Goal: Task Accomplishment & Management: Manage account settings

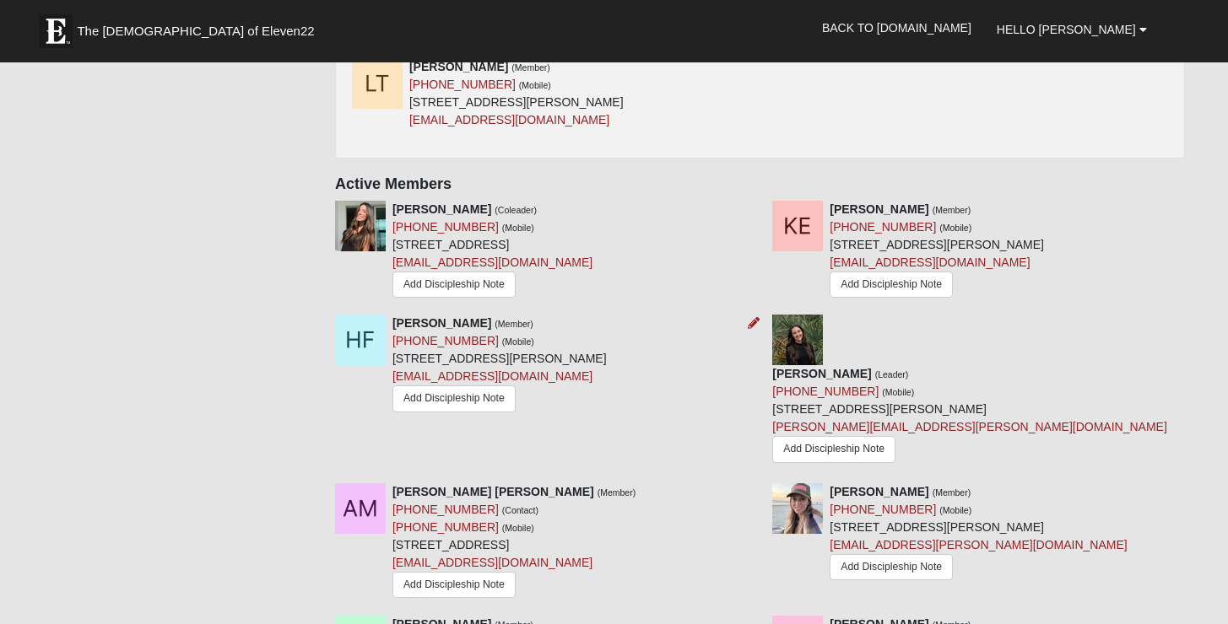
scroll to position [733, 0]
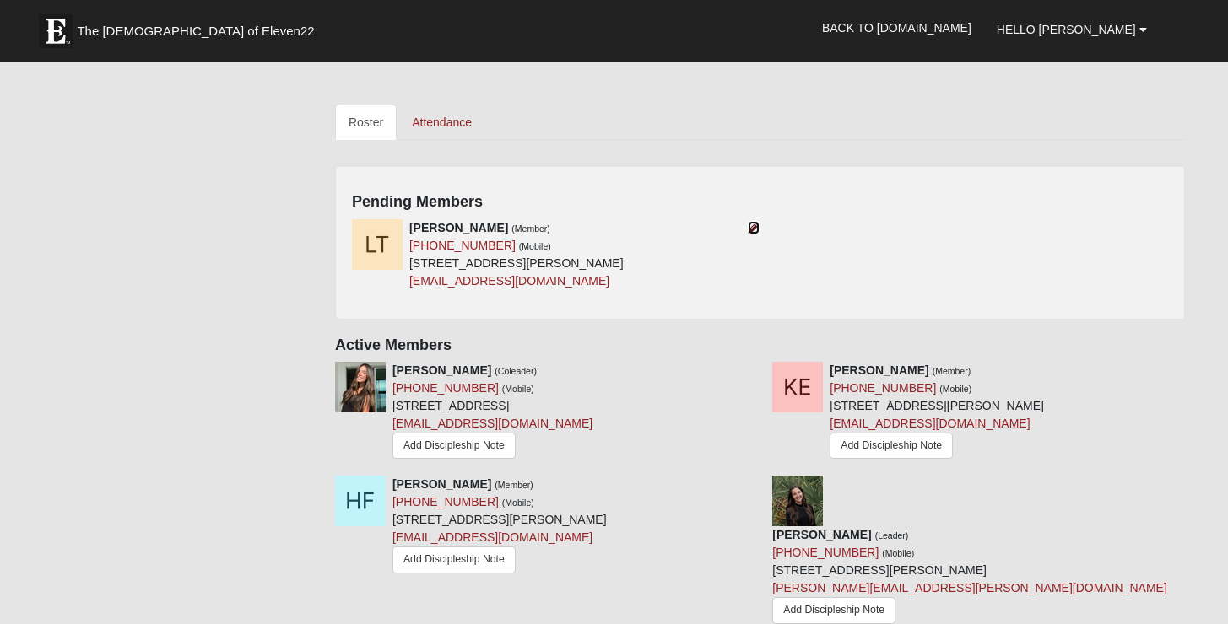
click at [749, 230] on icon at bounding box center [754, 228] width 12 height 12
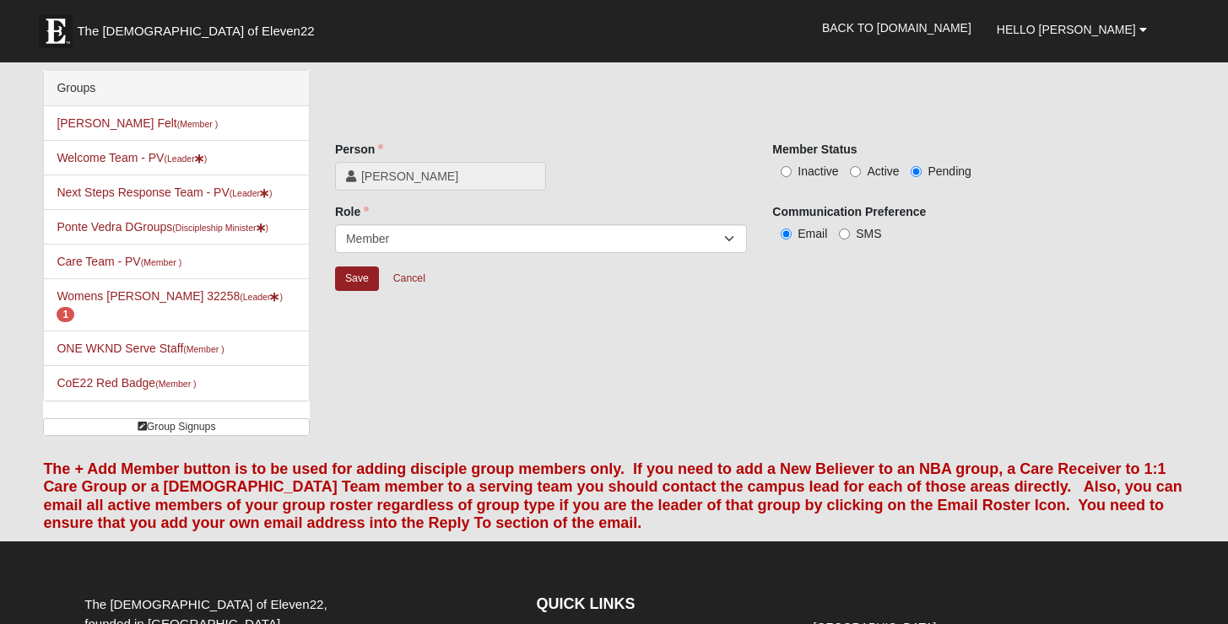
click at [885, 176] on span "Active" at bounding box center [883, 172] width 32 height 14
click at [861, 176] on input "Active" at bounding box center [855, 171] width 11 height 11
radio input "true"
click at [367, 285] on input "Save" at bounding box center [357, 279] width 44 height 24
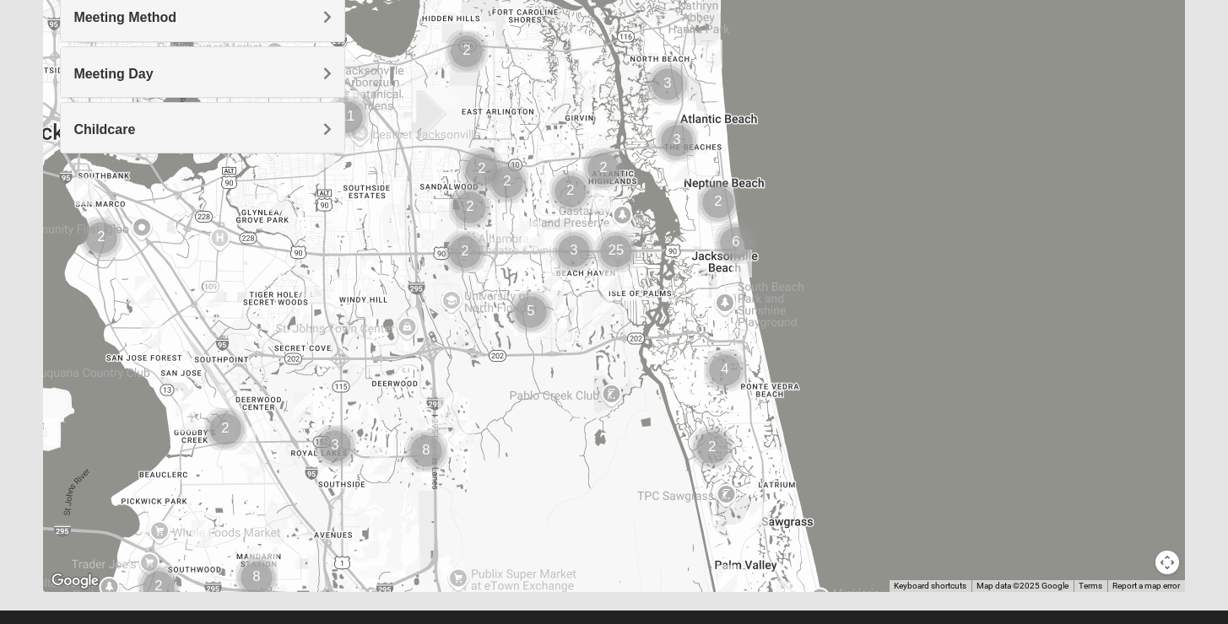
scroll to position [305, 0]
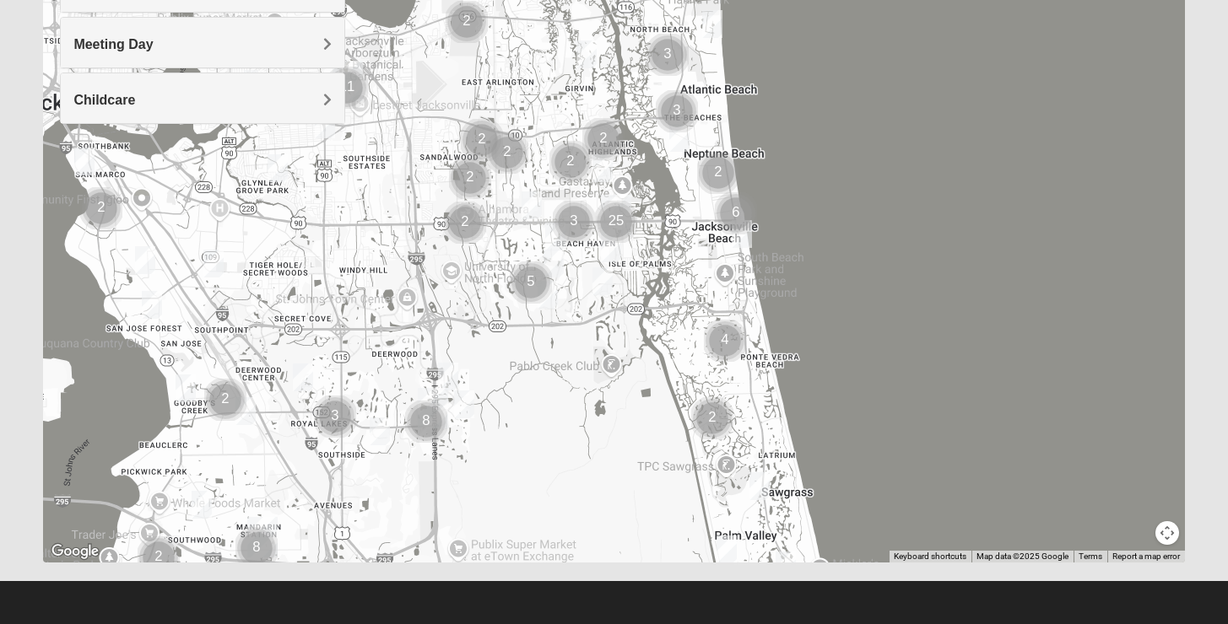
drag, startPoint x: 695, startPoint y: 332, endPoint x: 651, endPoint y: 77, distance: 259.4
click at [651, 77] on div at bounding box center [613, 225] width 1141 height 675
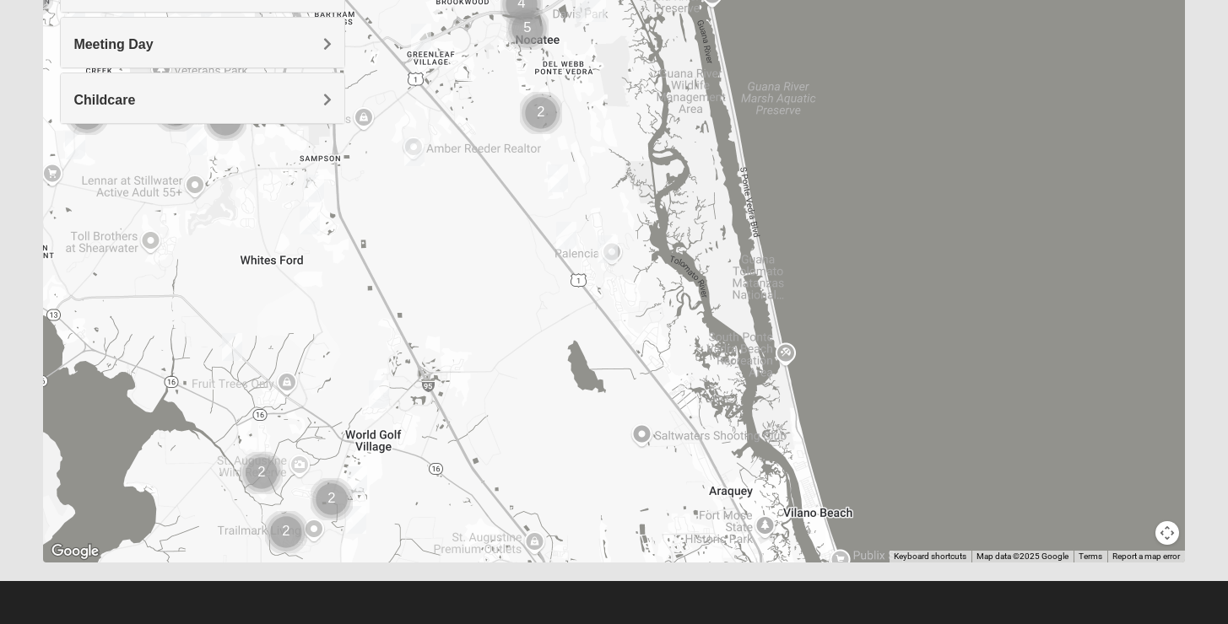
drag, startPoint x: 651, startPoint y: 228, endPoint x: 655, endPoint y: 306, distance: 78.6
click at [655, 306] on div at bounding box center [613, 225] width 1141 height 675
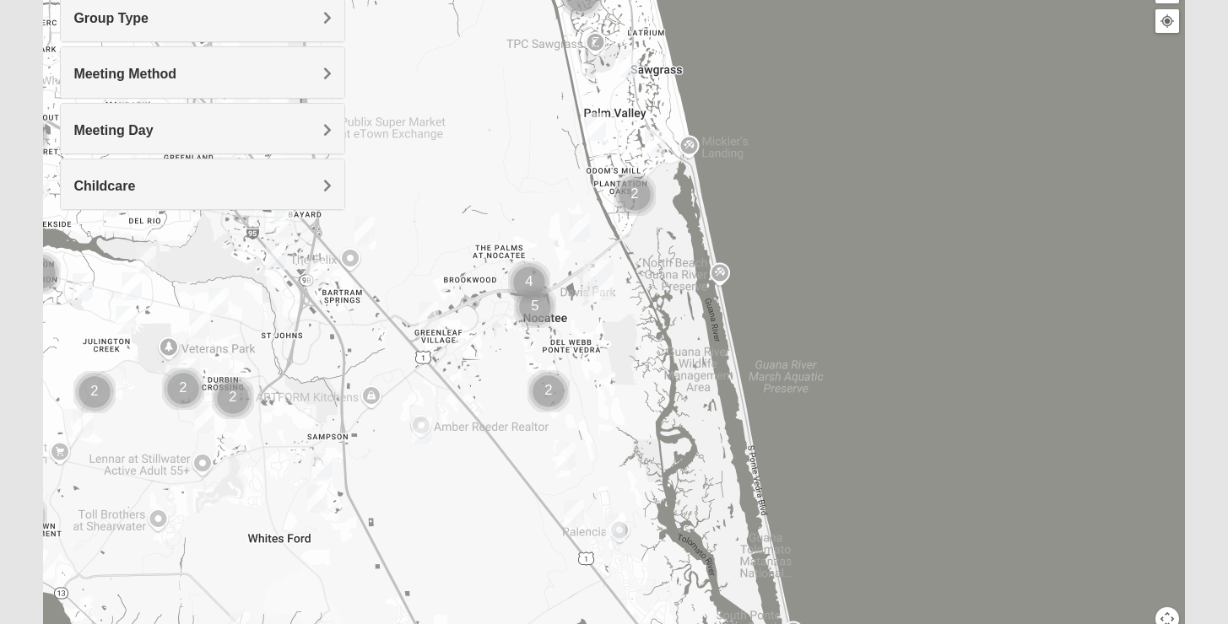
scroll to position [138, 0]
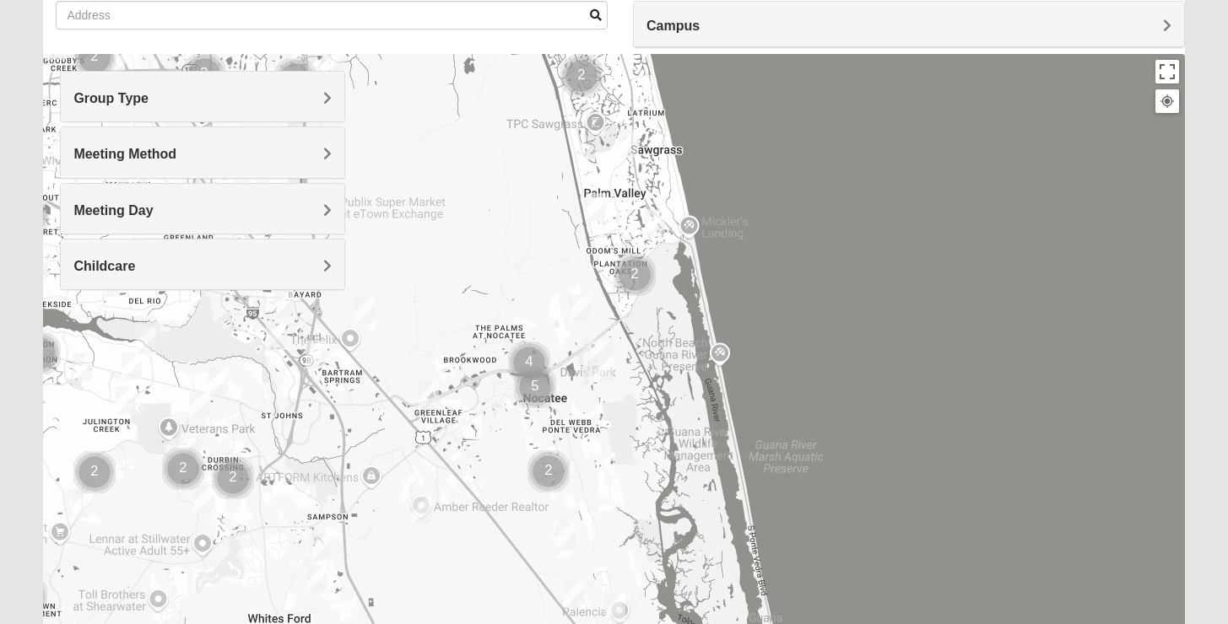
click at [224, 96] on h4 "Group Type" at bounding box center [202, 98] width 258 height 16
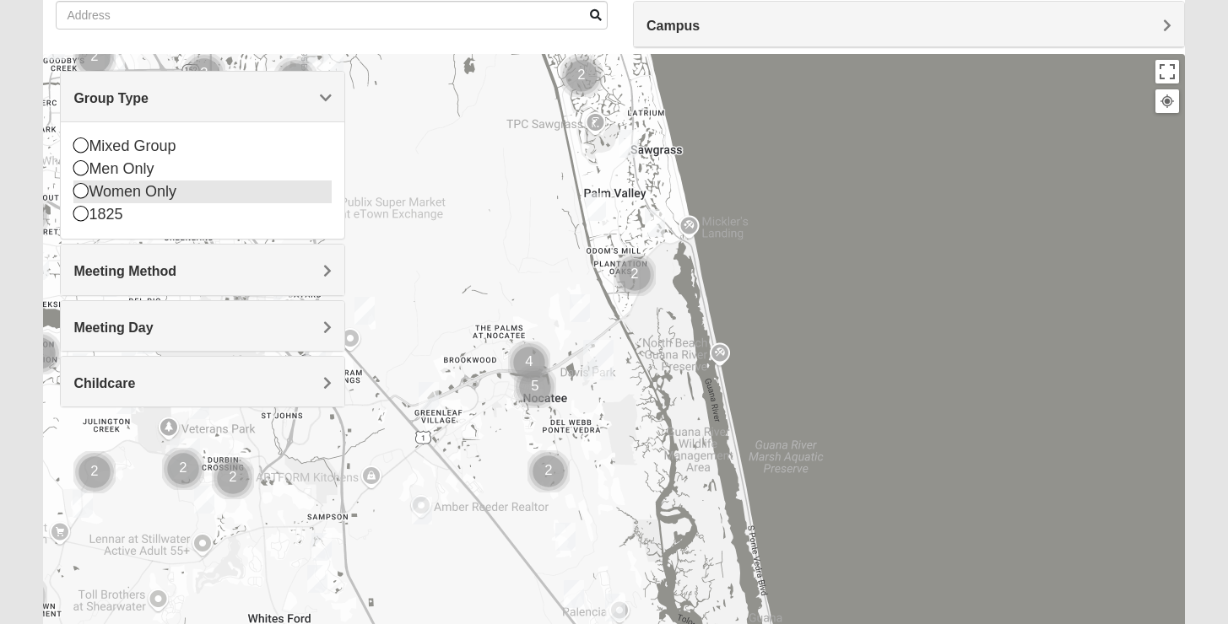
click at [181, 187] on div "Women Only" at bounding box center [202, 192] width 258 height 23
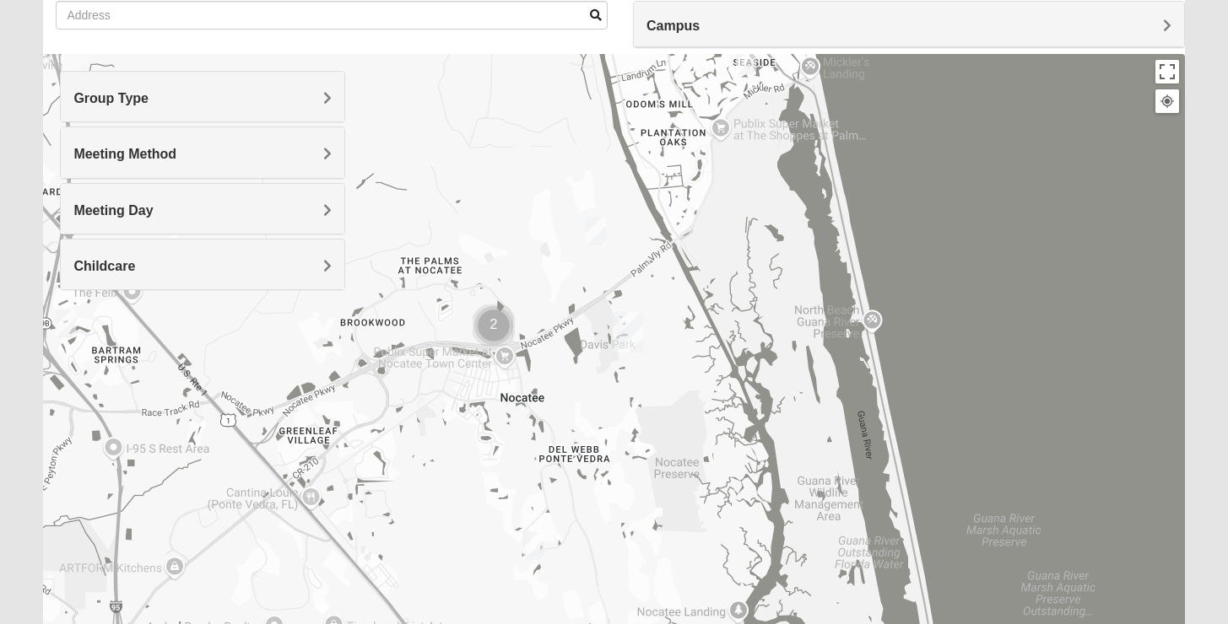
drag, startPoint x: 526, startPoint y: 420, endPoint x: 590, endPoint y: 364, distance: 85.5
click at [590, 364] on div at bounding box center [613, 391] width 1141 height 675
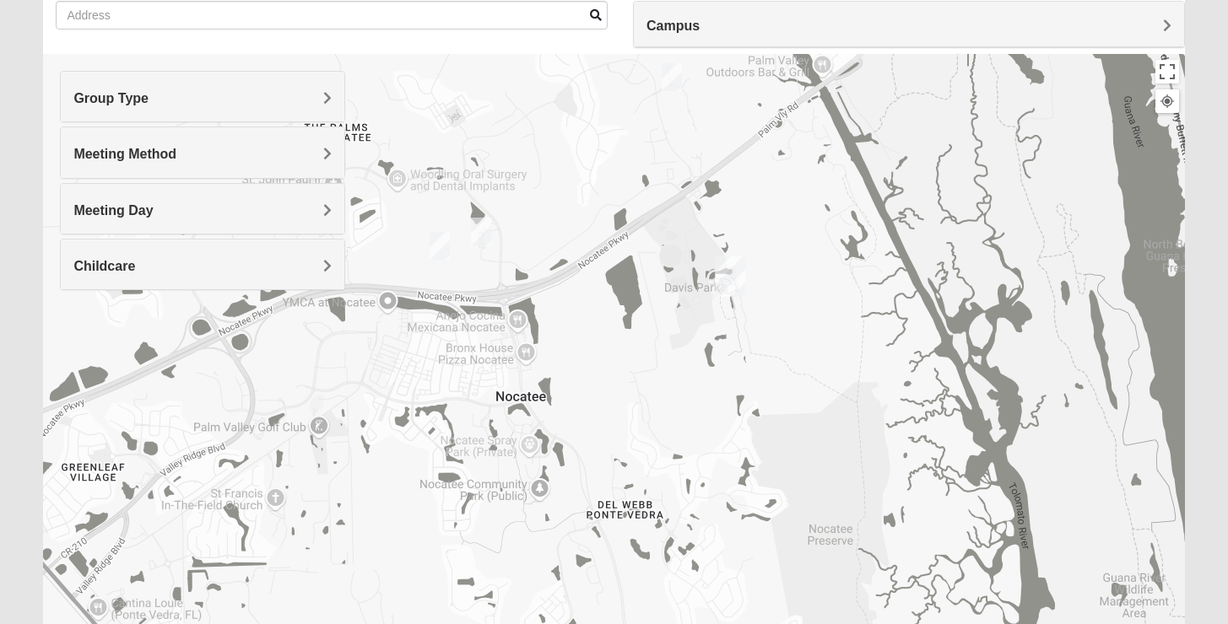
drag, startPoint x: 542, startPoint y: 269, endPoint x: 645, endPoint y: 369, distance: 143.2
click at [645, 369] on div at bounding box center [613, 391] width 1141 height 675
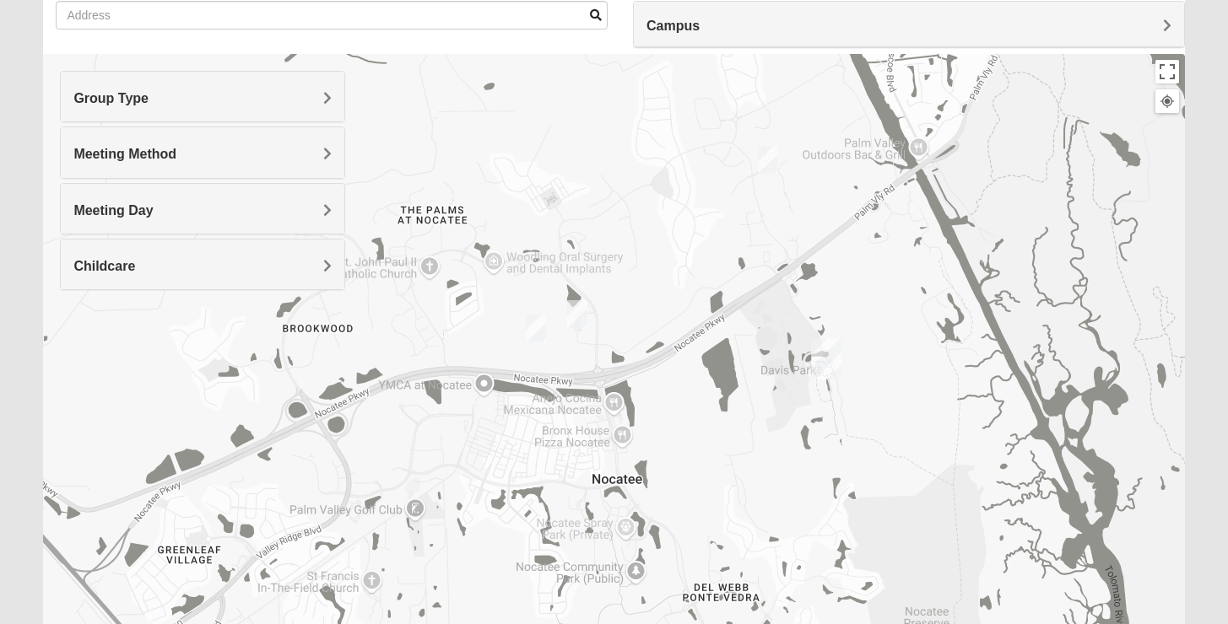
click at [576, 316] on img "Womens Damrow 32081" at bounding box center [577, 314] width 20 height 28
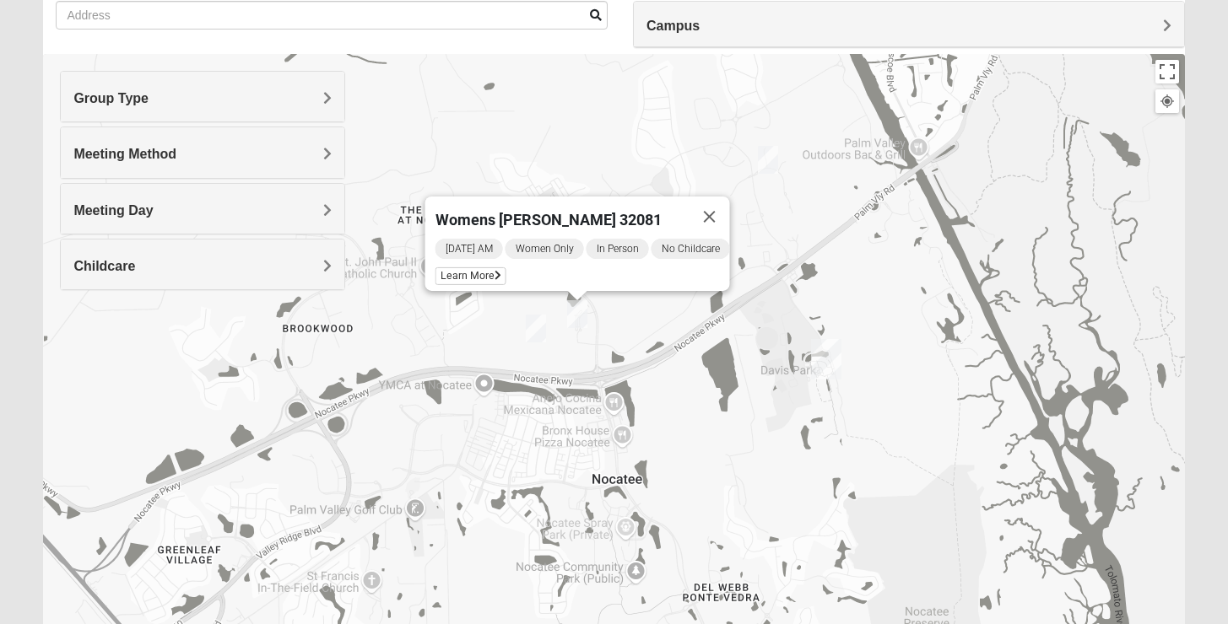
click at [545, 318] on div "Womens Damrow 32081 Monday AM Women Only In Person No Childcare Learn More" at bounding box center [613, 391] width 1141 height 675
click at [537, 322] on img "Womens Piscitelli 32081" at bounding box center [536, 329] width 20 height 28
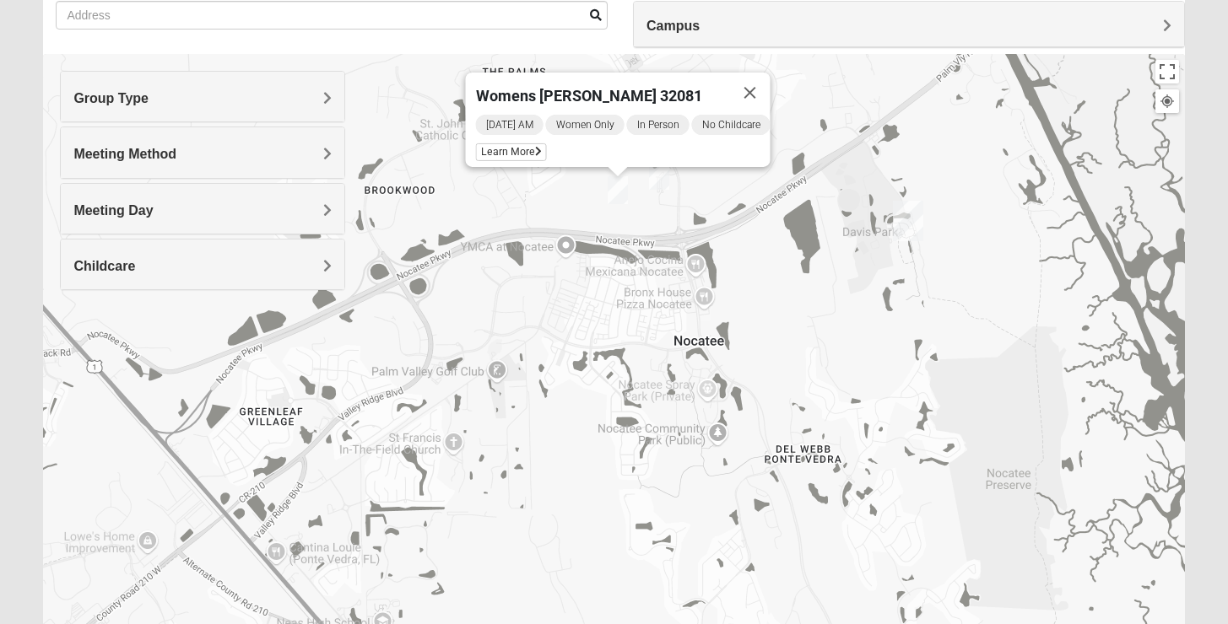
drag, startPoint x: 563, startPoint y: 392, endPoint x: 641, endPoint y: 182, distance: 223.2
click at [641, 182] on div "Womens Piscitelli 32081 Friday AM Women Only In Person No Childcare Learn More" at bounding box center [613, 391] width 1141 height 675
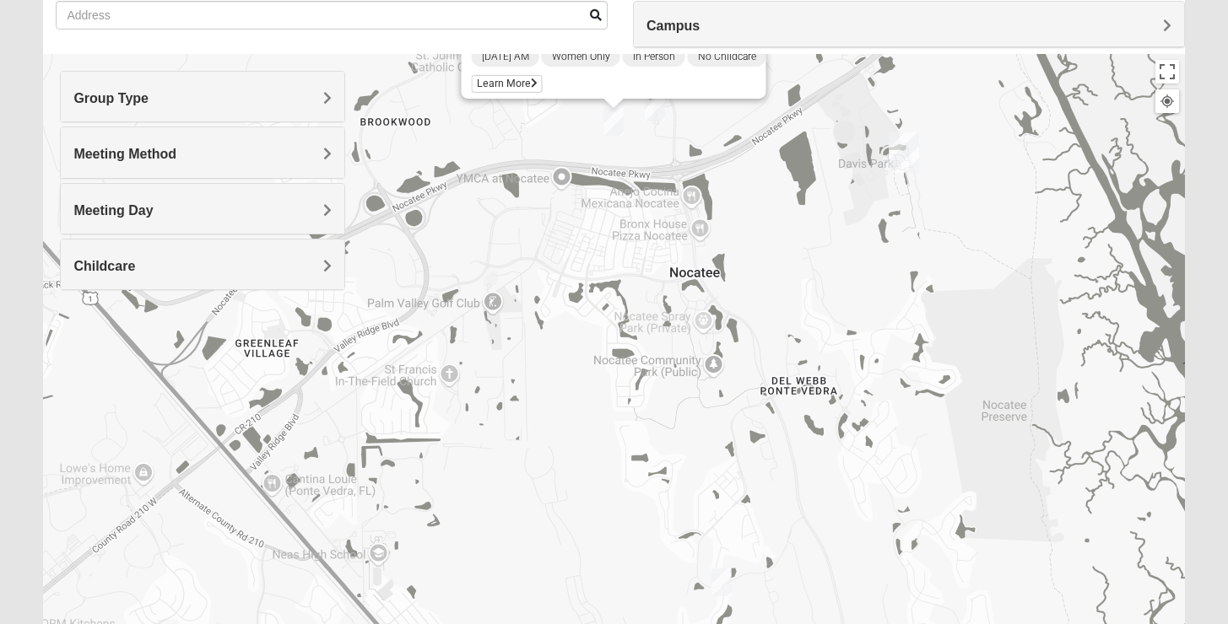
click at [726, 609] on div "Womens Piscitelli 32081 Friday AM Women Only In Person No Childcare Learn More" at bounding box center [613, 391] width 1141 height 675
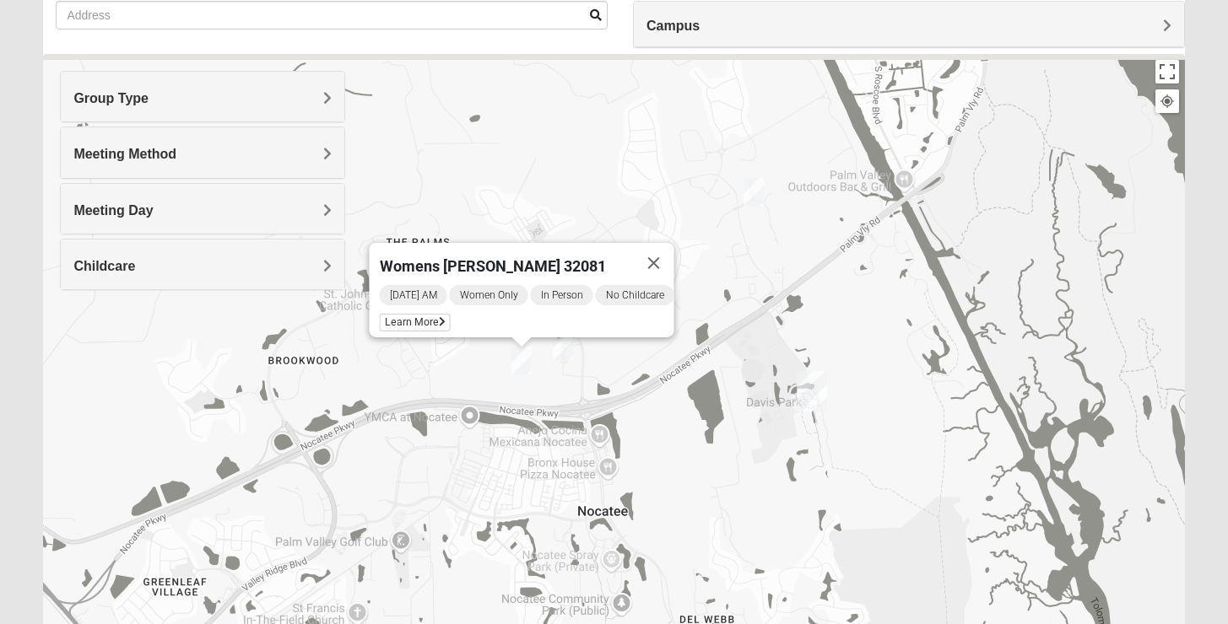
drag, startPoint x: 818, startPoint y: 262, endPoint x: 726, endPoint y: 511, distance: 264.6
click at [726, 511] on div "Womens Piscitelli 32081 Friday AM Women Only In Person No Childcare Learn More" at bounding box center [613, 391] width 1141 height 675
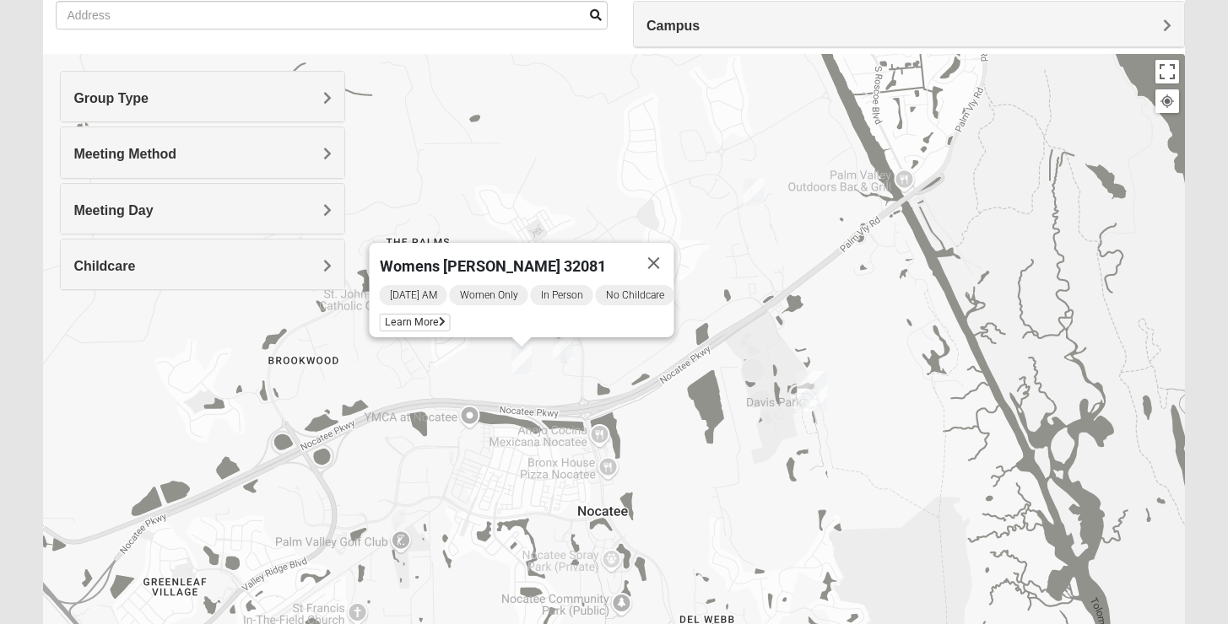
click at [761, 203] on img "Womens Masulli 32081" at bounding box center [753, 192] width 20 height 28
